Goal: Find specific page/section: Find specific page/section

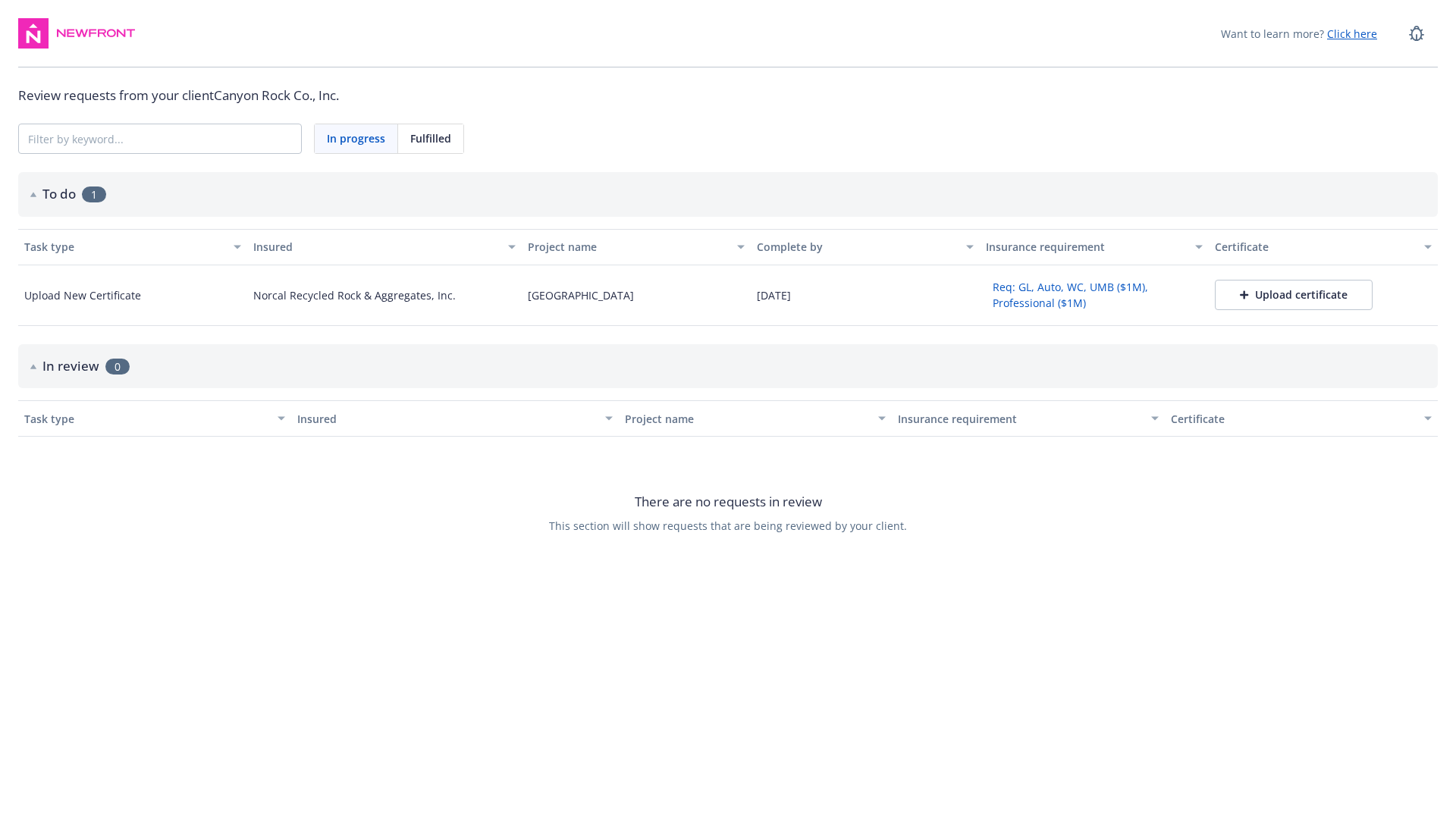
click at [1022, 302] on button "Req: GL, Auto, WC, UMB ($1M), Professional ($1M)" at bounding box center [1093, 295] width 217 height 39
click at [1033, 294] on button "Req: GL, Auto, WC, UMB ($1M), Professional ($1M)" at bounding box center [1093, 295] width 217 height 39
